Goal: Register for event/course

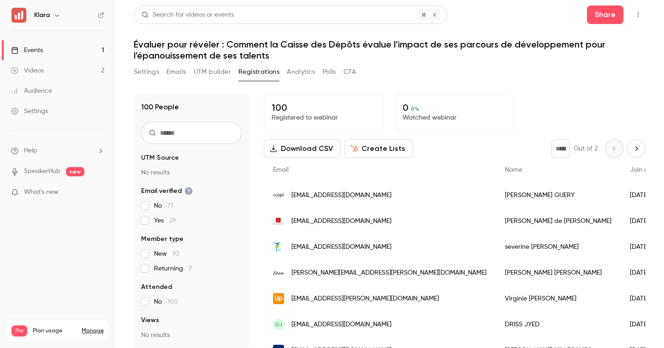
scroll to position [27, 0]
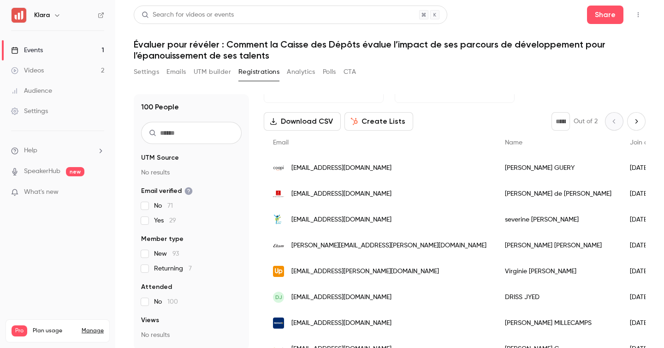
click at [84, 53] on link "Events 1" at bounding box center [57, 50] width 115 height 20
